Goal: Task Accomplishment & Management: Use online tool/utility

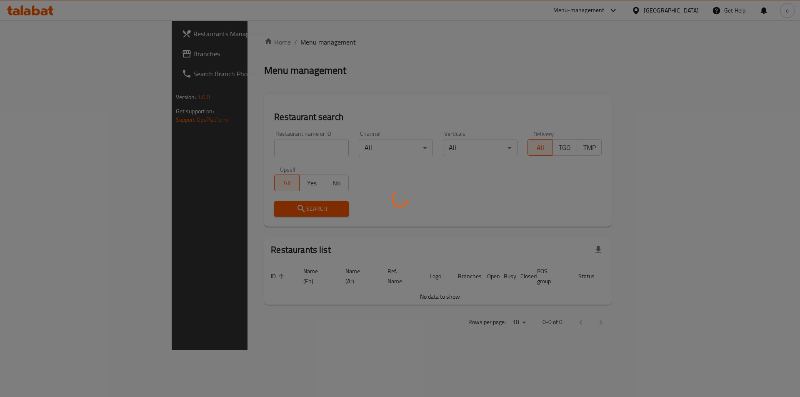
click at [19, 53] on div at bounding box center [400, 198] width 800 height 397
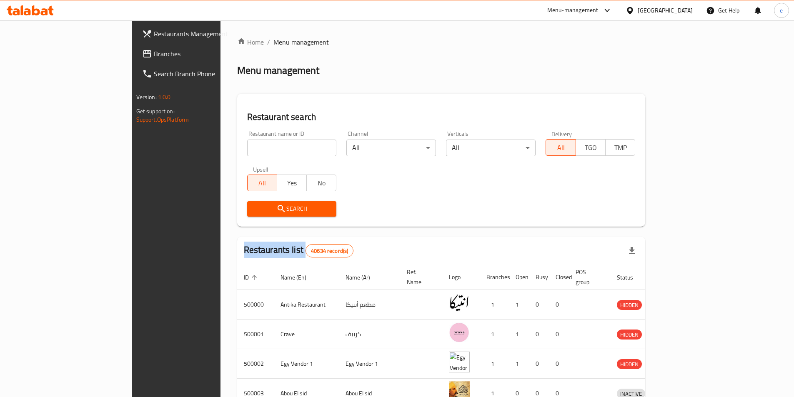
click at [132, 53] on div "Restaurants Management Branches Search Branch Phone Version: 1.0.0 Get support …" at bounding box center [397, 325] width 530 height 611
click at [143, 53] on icon at bounding box center [147, 54] width 8 height 8
drag, startPoint x: 19, startPoint y: 53, endPoint x: 21, endPoint y: 29, distance: 24.3
click at [142, 53] on span at bounding box center [148, 54] width 12 height 10
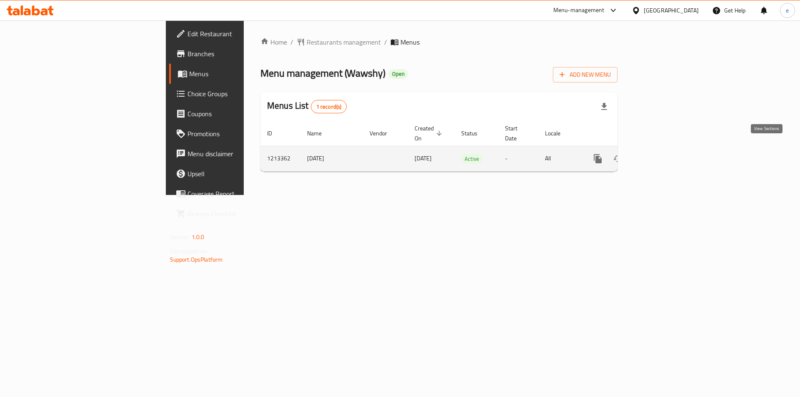
click at [668, 149] on link "enhanced table" at bounding box center [658, 159] width 20 height 20
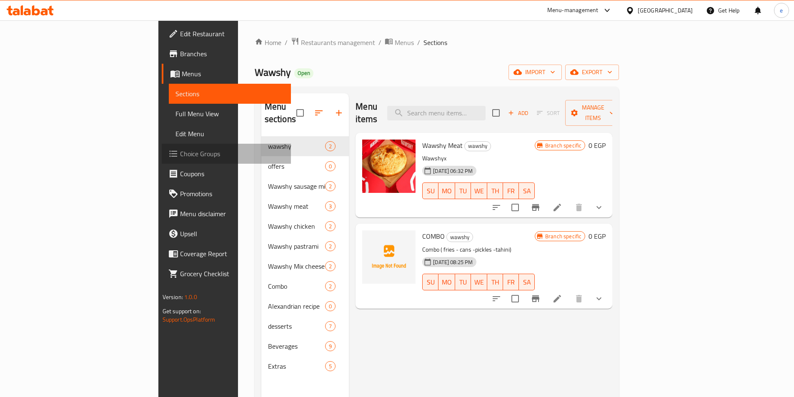
click at [180, 152] on span "Choice Groups" at bounding box center [232, 154] width 104 height 10
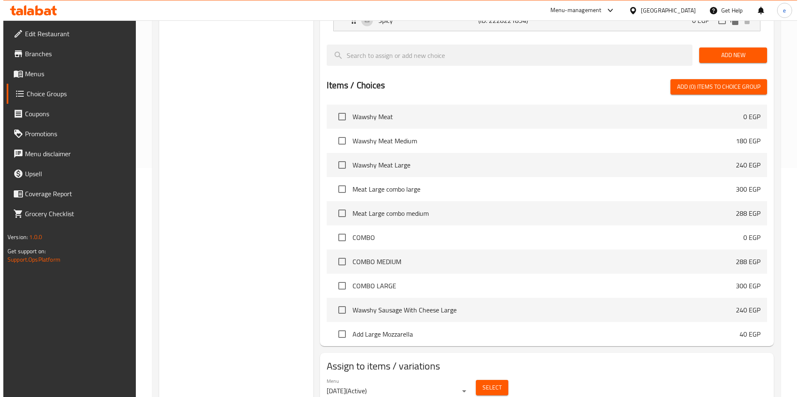
scroll to position [240, 0]
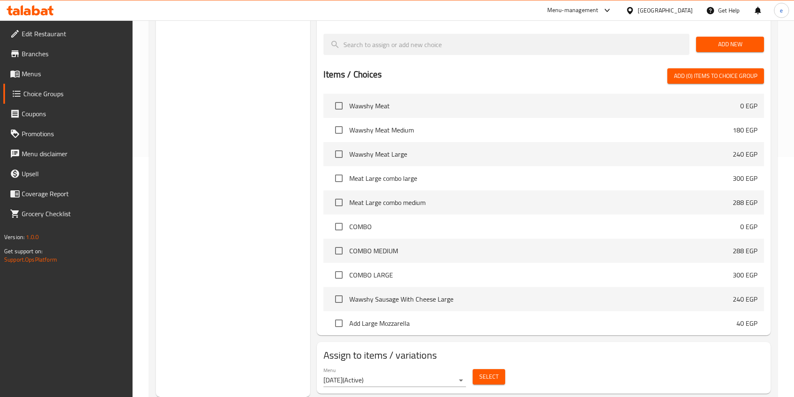
click at [481, 372] on span "Select" at bounding box center [488, 377] width 19 height 10
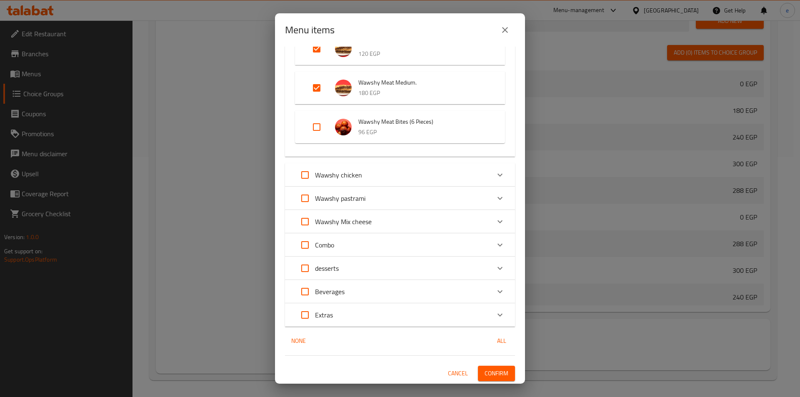
scroll to position [545, 0]
